Goal: Find specific page/section: Find specific page/section

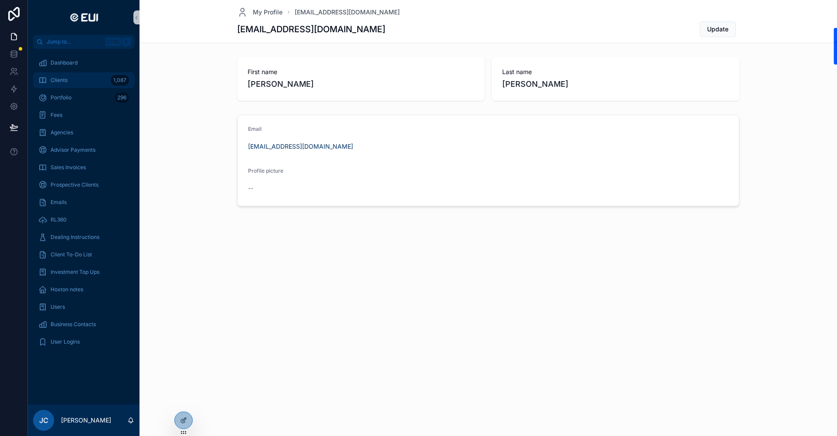
click at [79, 84] on div "Clients 1,087" at bounding box center [83, 80] width 91 height 14
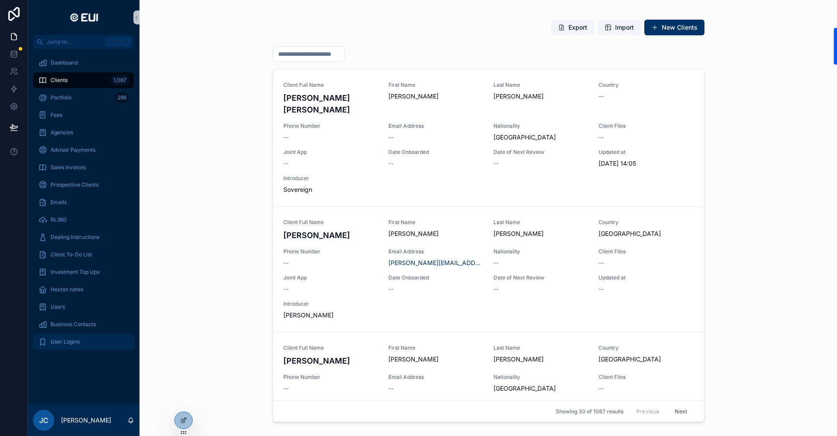
click at [64, 343] on span "User Logins" at bounding box center [65, 341] width 29 height 7
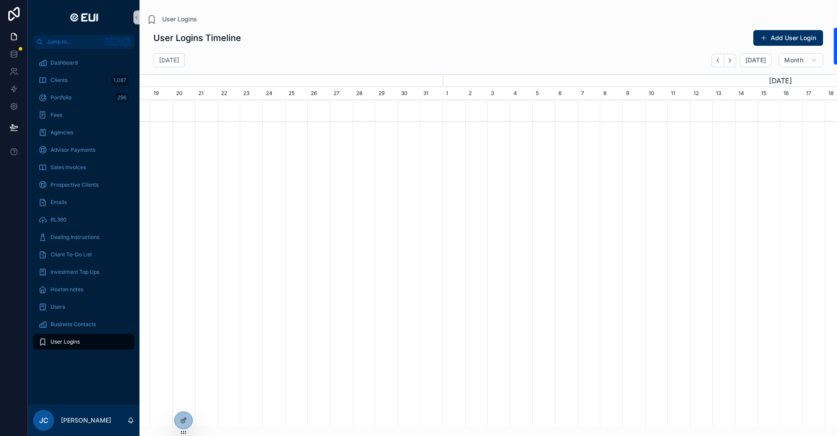
scroll to position [0, 732]
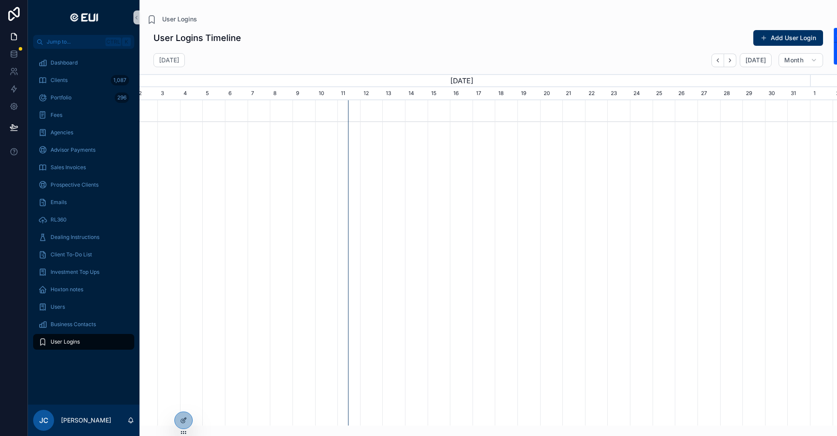
scroll to position [0, 678]
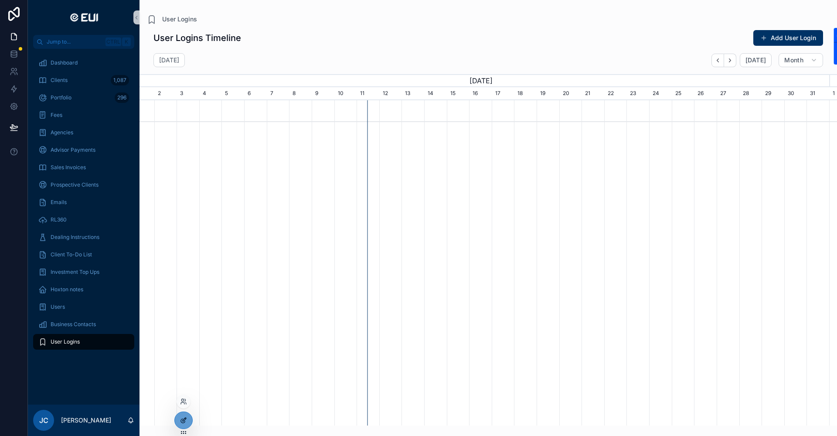
click at [178, 424] on div at bounding box center [183, 420] width 17 height 17
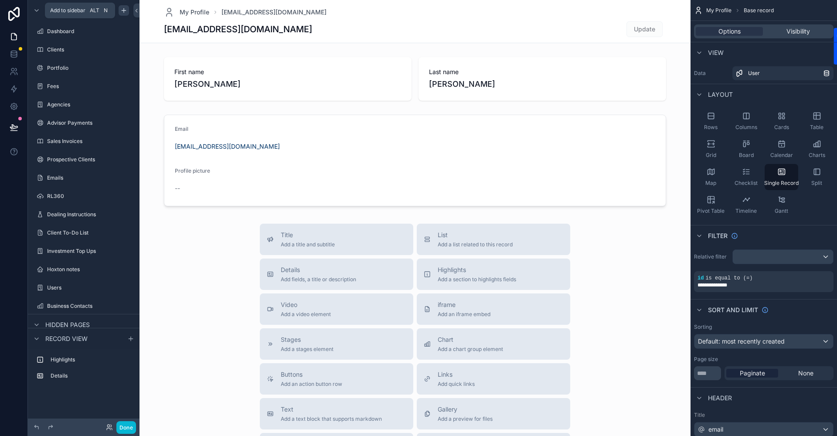
click at [122, 14] on icon "scrollable content" at bounding box center [123, 10] width 7 height 7
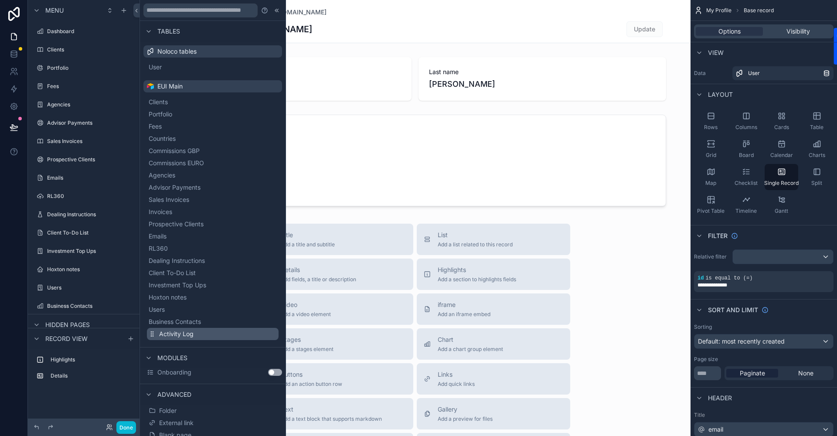
click at [186, 334] on span "Activity Log" at bounding box center [176, 334] width 34 height 9
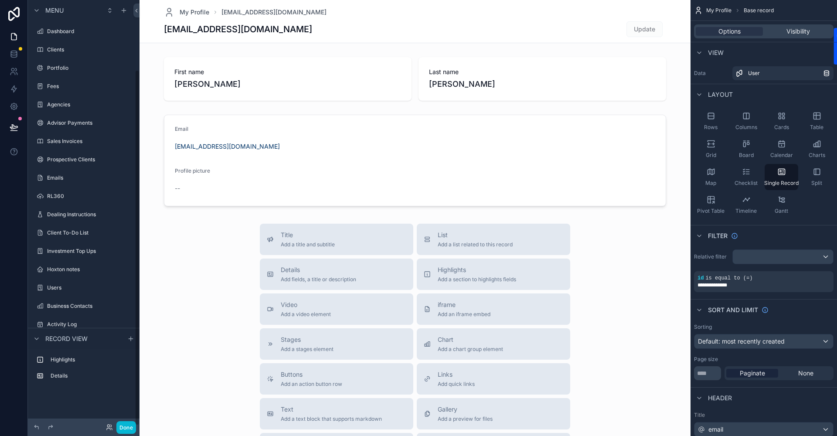
scroll to position [83, 0]
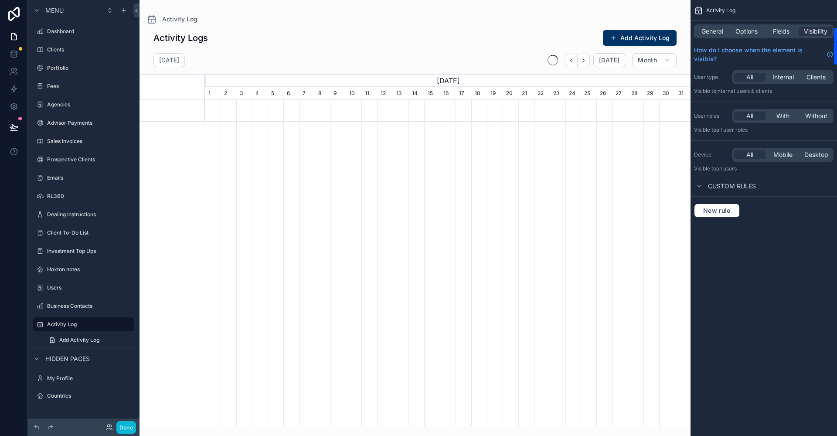
scroll to position [0, 486]
click at [810, 30] on span "Visibility" at bounding box center [816, 31] width 24 height 9
click at [782, 75] on span "Internal" at bounding box center [782, 77] width 21 height 9
click at [788, 116] on span "With" at bounding box center [782, 116] width 13 height 9
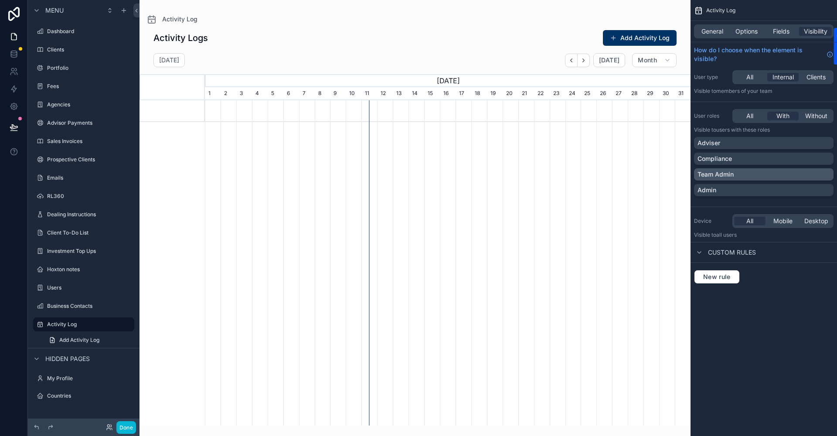
click at [730, 175] on p "Team Admin" at bounding box center [715, 174] width 36 height 9
click at [276, 63] on div "scrollable content" at bounding box center [414, 212] width 551 height 425
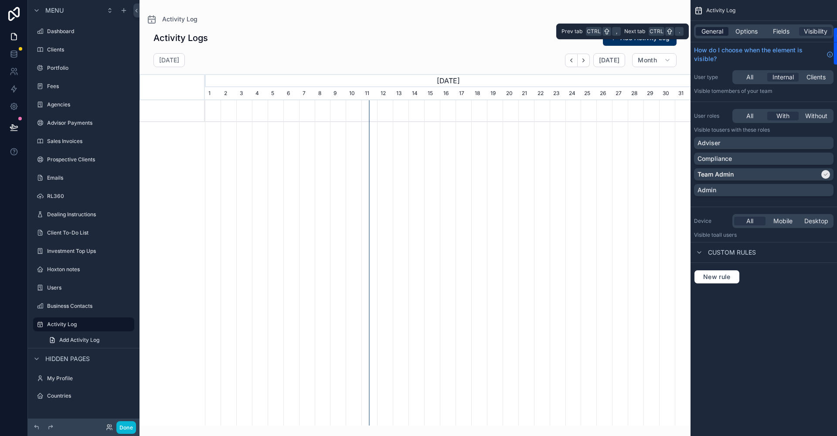
click at [719, 32] on span "General" at bounding box center [712, 31] width 22 height 9
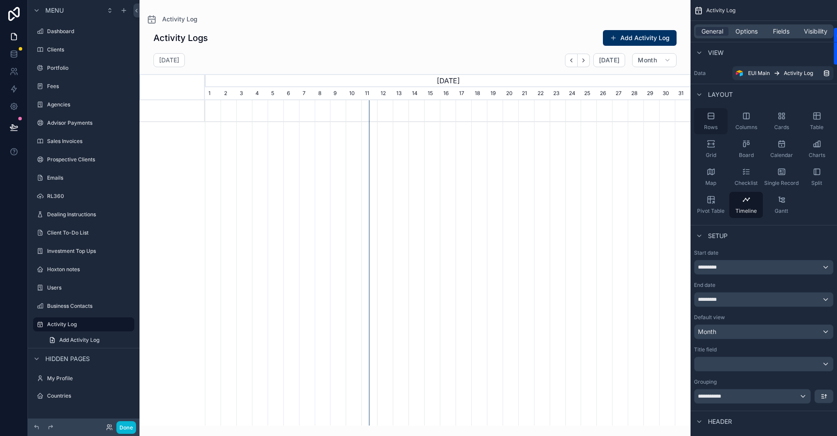
click at [717, 115] on div "Rows" at bounding box center [711, 121] width 34 height 26
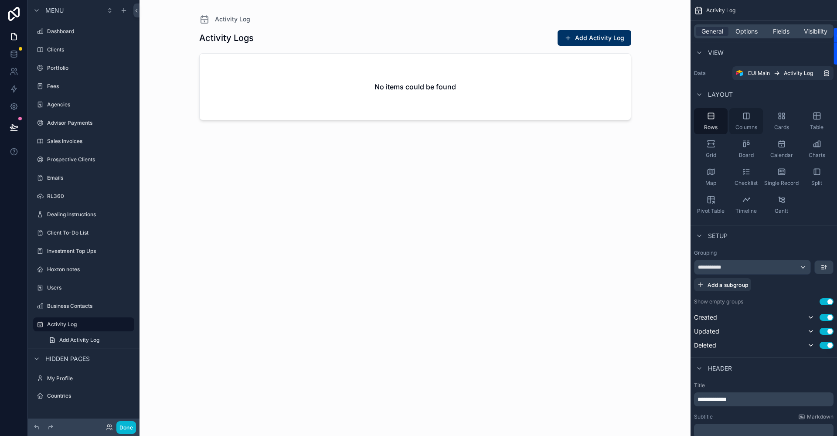
click at [744, 119] on icon "scrollable content" at bounding box center [746, 116] width 9 height 9
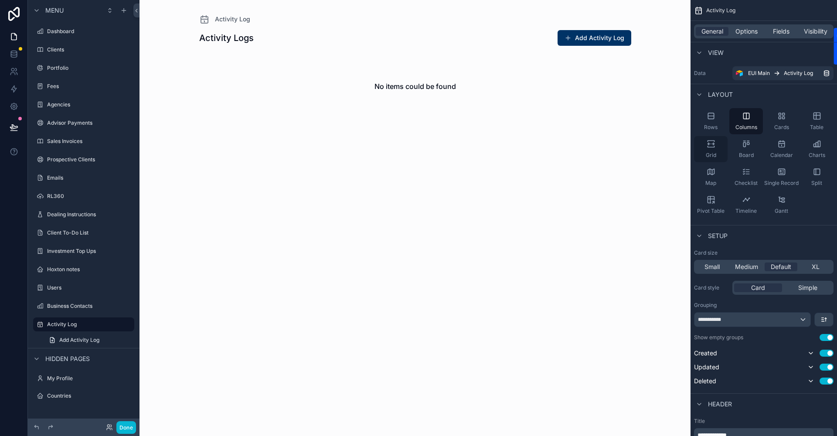
click at [714, 145] on icon "scrollable content" at bounding box center [712, 144] width 3 height 2
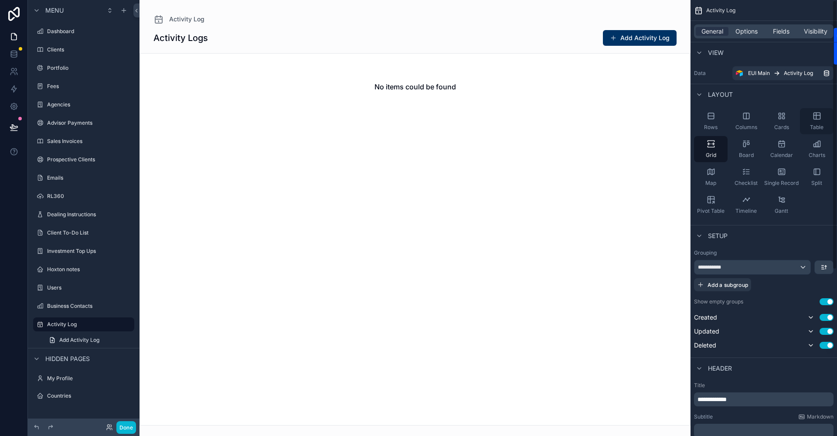
click at [819, 122] on div "Table" at bounding box center [817, 121] width 34 height 26
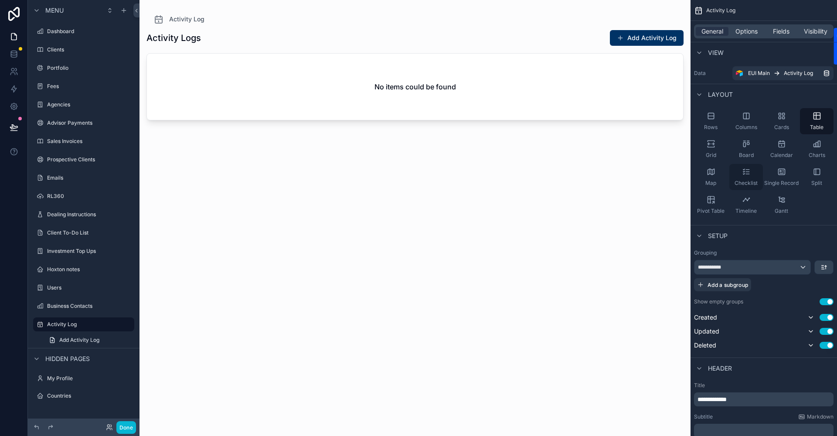
click at [750, 171] on icon "scrollable content" at bounding box center [746, 171] width 9 height 9
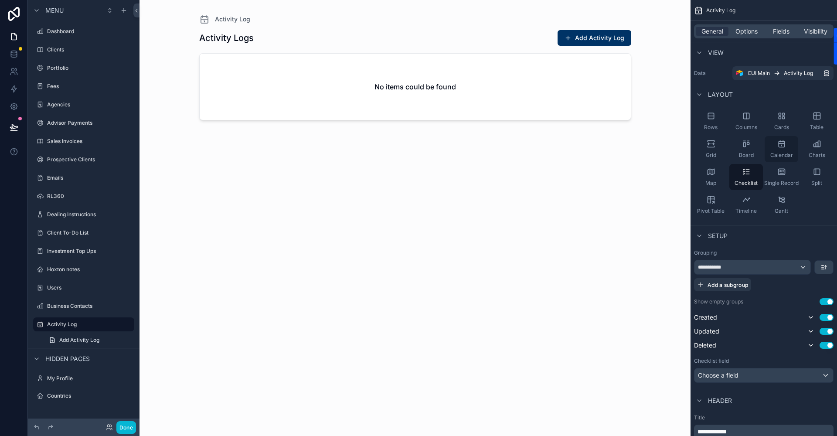
click at [785, 151] on div "Calendar" at bounding box center [782, 149] width 34 height 26
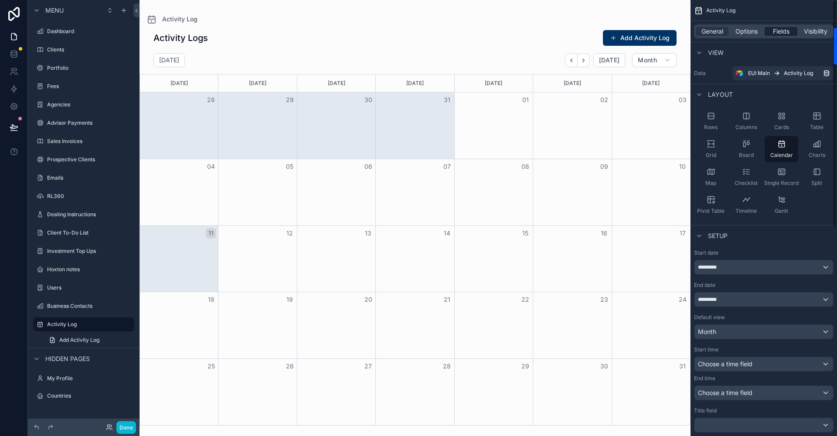
click at [778, 34] on span "Fields" at bounding box center [781, 31] width 17 height 9
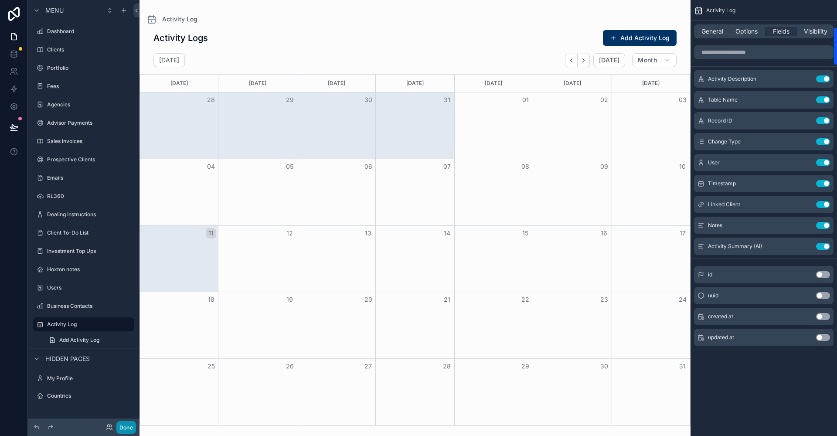
click at [125, 424] on button "Done" at bounding box center [126, 427] width 20 height 13
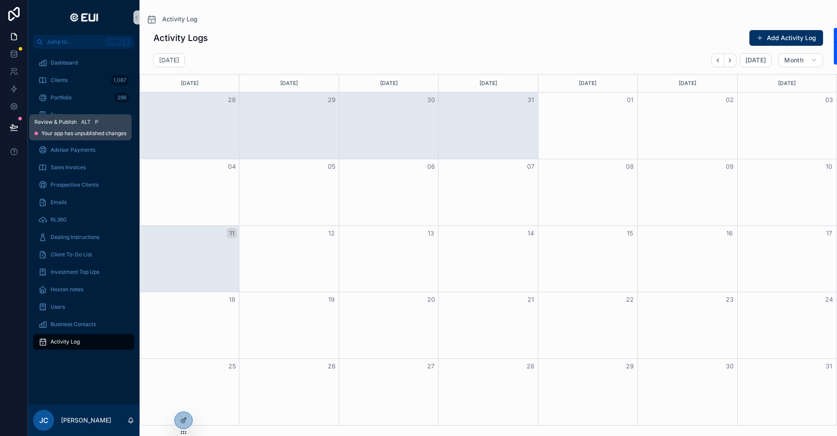
click at [18, 133] on button at bounding box center [13, 127] width 19 height 24
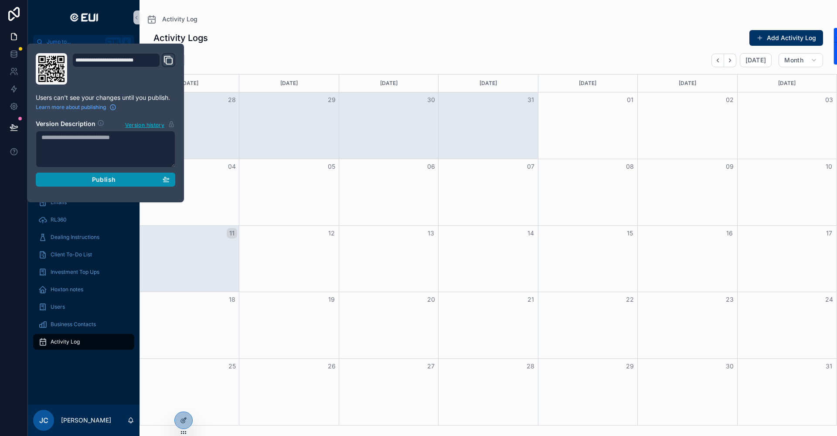
click at [116, 182] on div "Publish" at bounding box center [105, 180] width 128 height 8
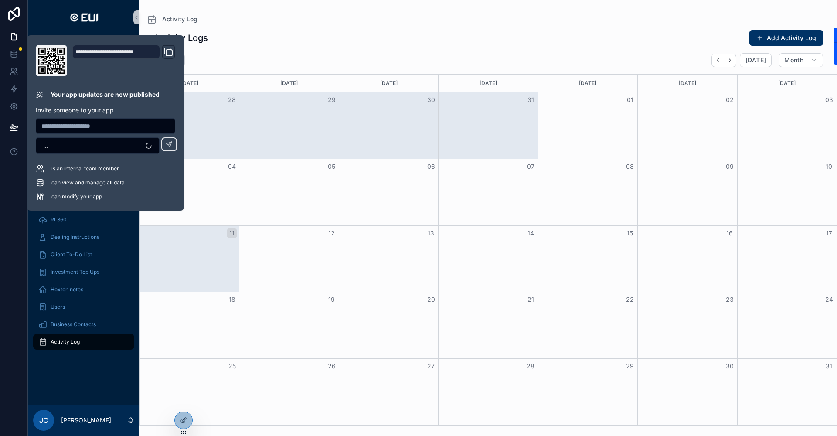
click at [3, 204] on div at bounding box center [14, 218] width 28 height 436
